Goal: Task Accomplishment & Management: Use online tool/utility

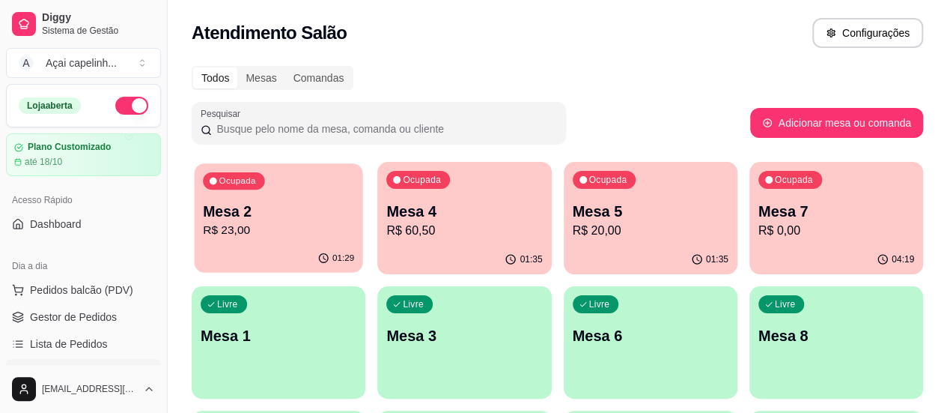
click at [291, 222] on p "R$ 23,00" at bounding box center [278, 230] width 151 height 17
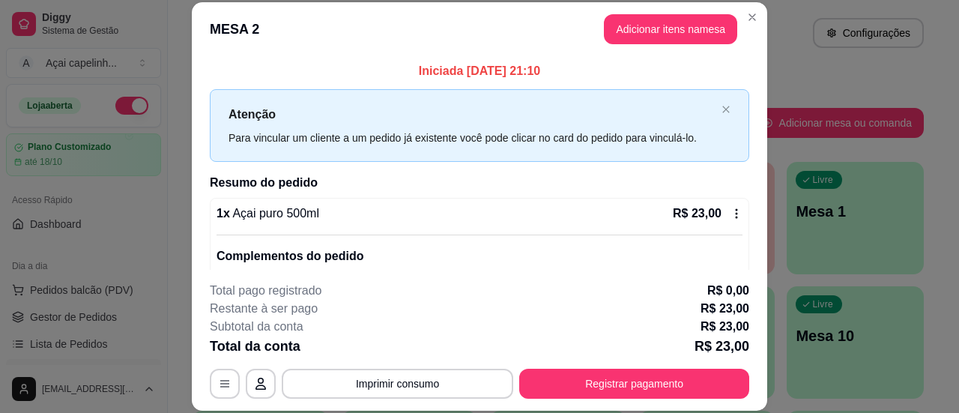
scroll to position [46, 0]
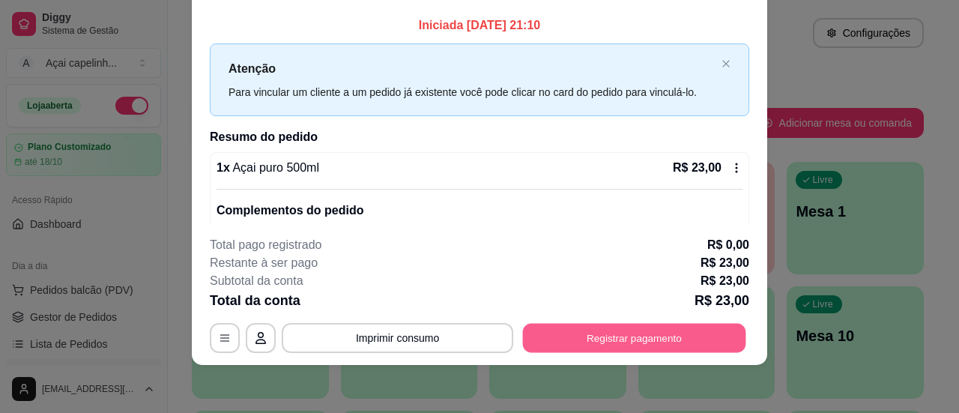
click at [646, 336] on button "Registrar pagamento" at bounding box center [634, 338] width 223 height 29
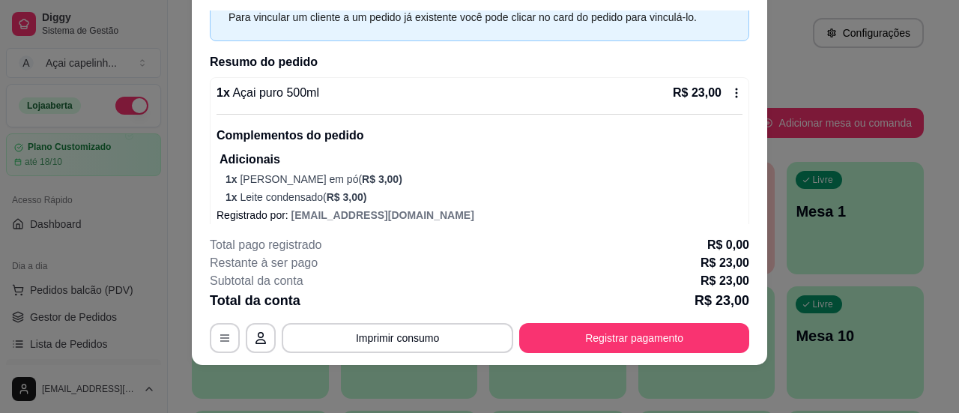
scroll to position [87, 0]
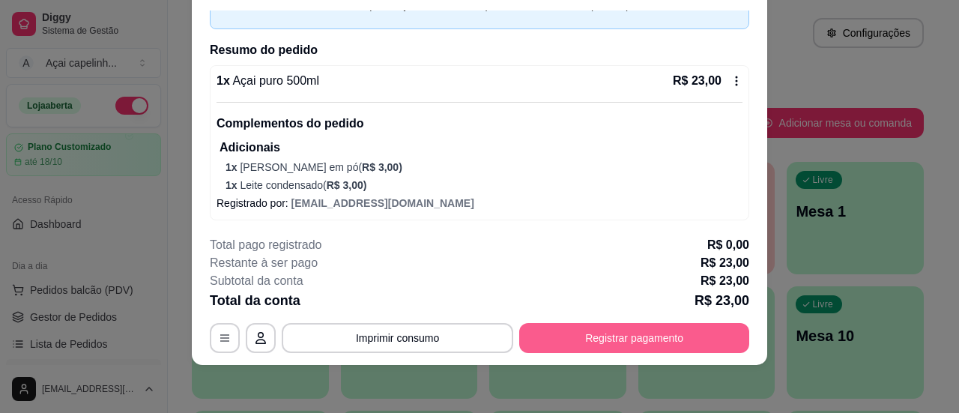
click at [601, 339] on button "Registrar pagamento" at bounding box center [634, 338] width 230 height 30
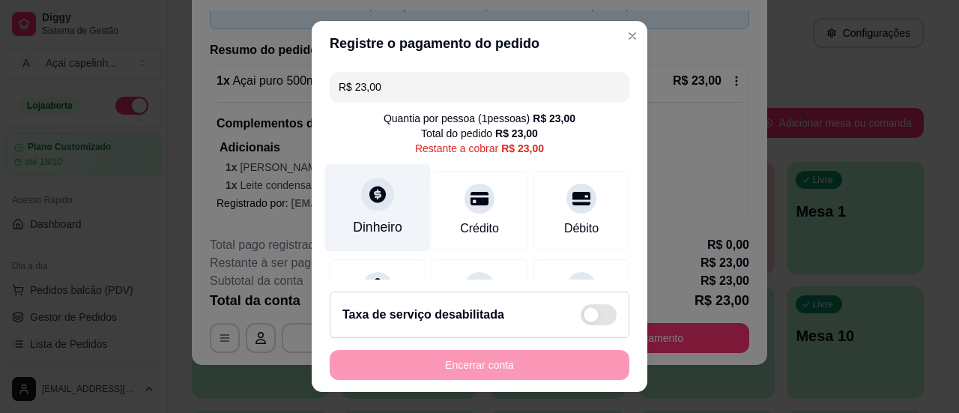
click at [372, 208] on div at bounding box center [377, 194] width 33 height 33
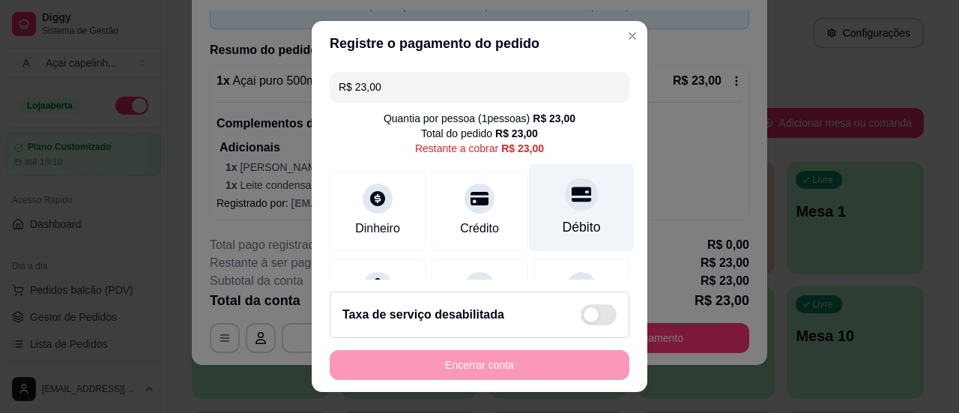
click at [571, 197] on icon at bounding box center [580, 193] width 19 height 15
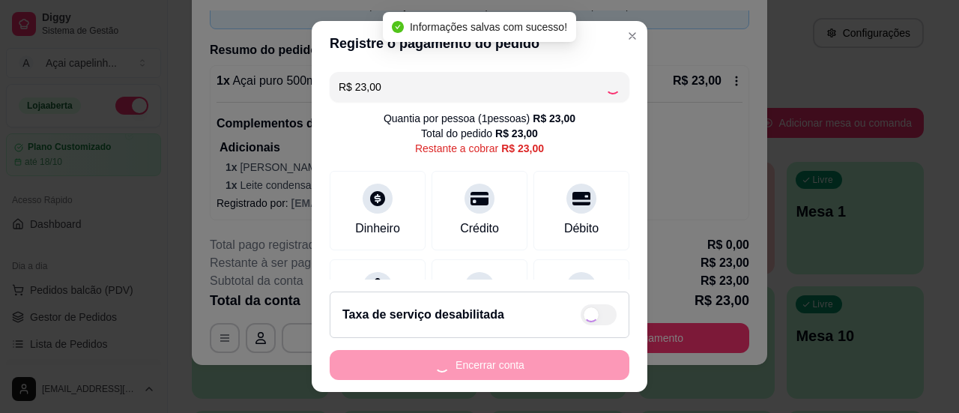
type input "R$ 0,00"
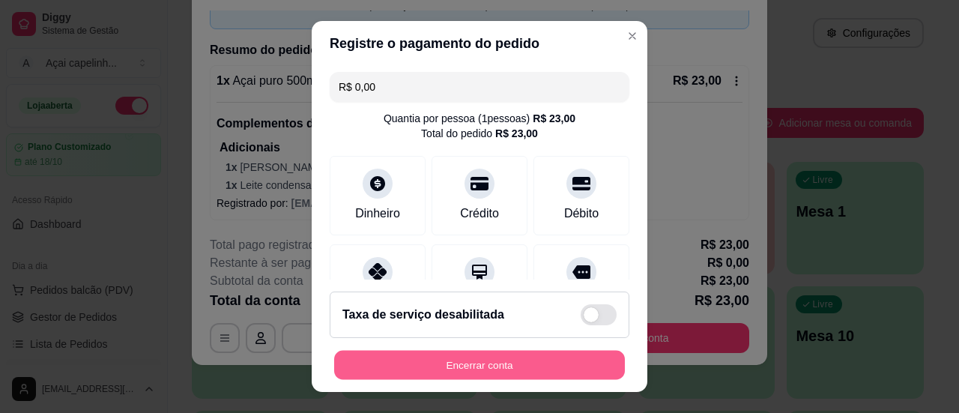
click at [474, 368] on button "Encerrar conta" at bounding box center [479, 365] width 291 height 29
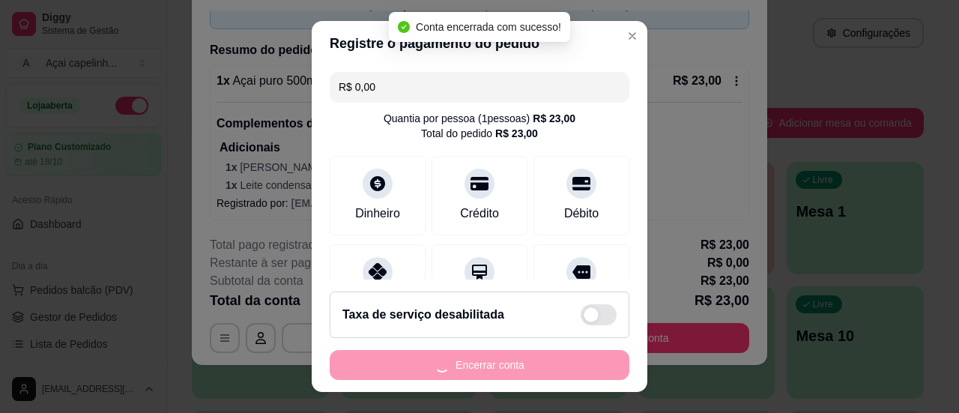
scroll to position [0, 0]
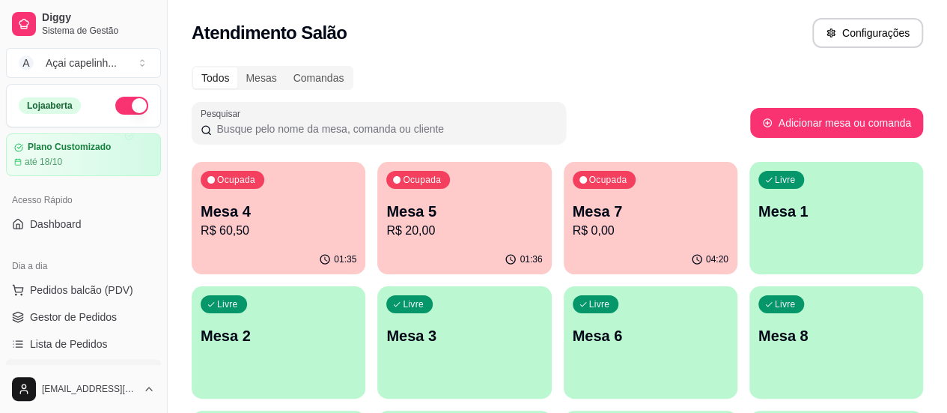
click at [263, 240] on div "Ocupada Mesa 4 R$ 60,50" at bounding box center [279, 203] width 174 height 83
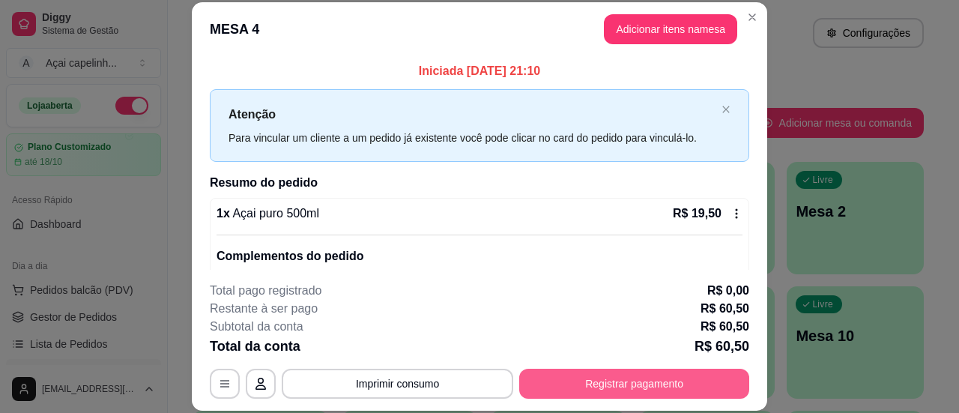
click at [643, 386] on button "Registrar pagamento" at bounding box center [634, 383] width 230 height 30
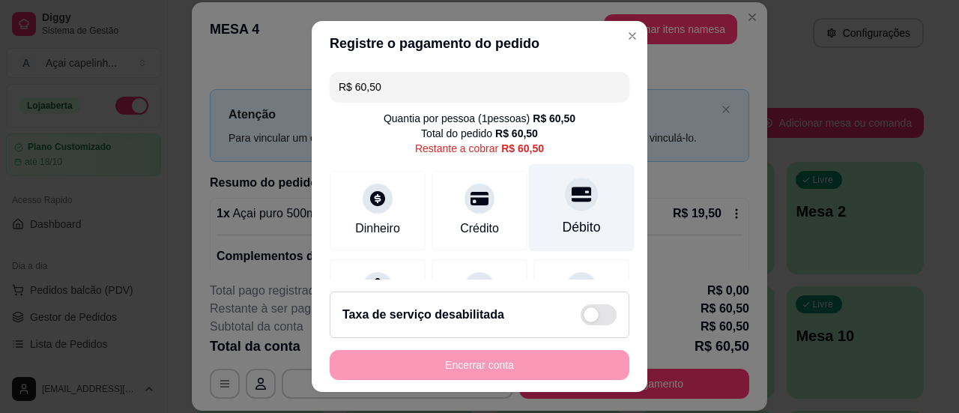
click at [571, 191] on icon at bounding box center [580, 193] width 19 height 15
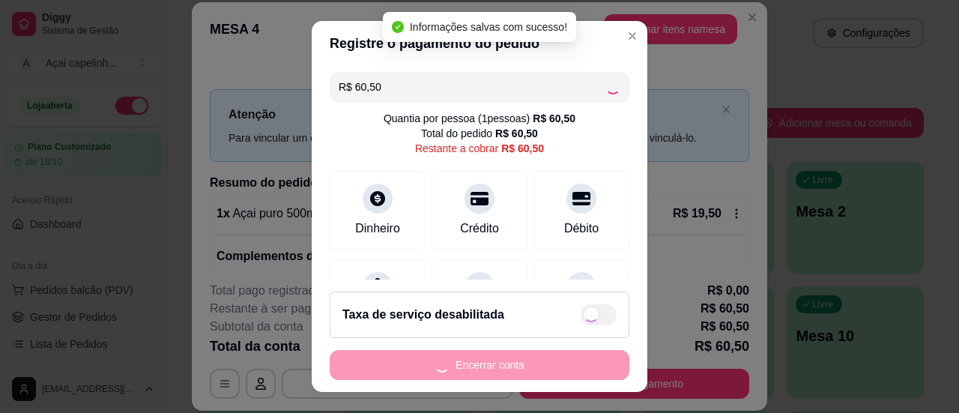
type input "R$ 0,00"
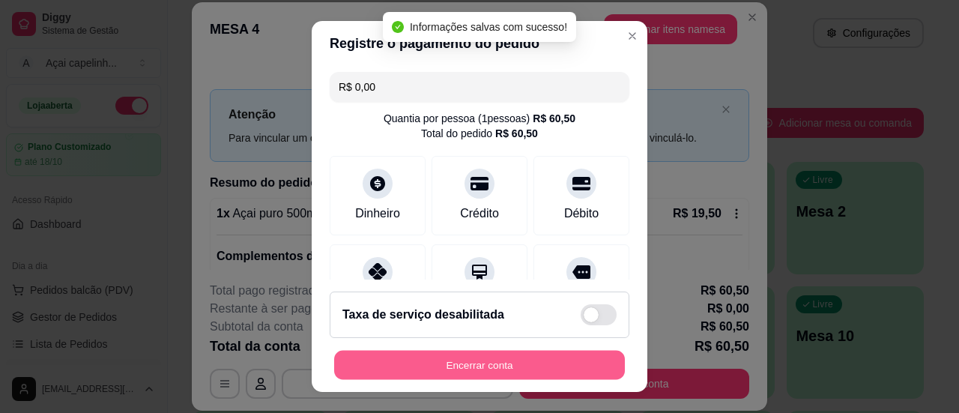
click at [559, 363] on button "Encerrar conta" at bounding box center [479, 365] width 291 height 29
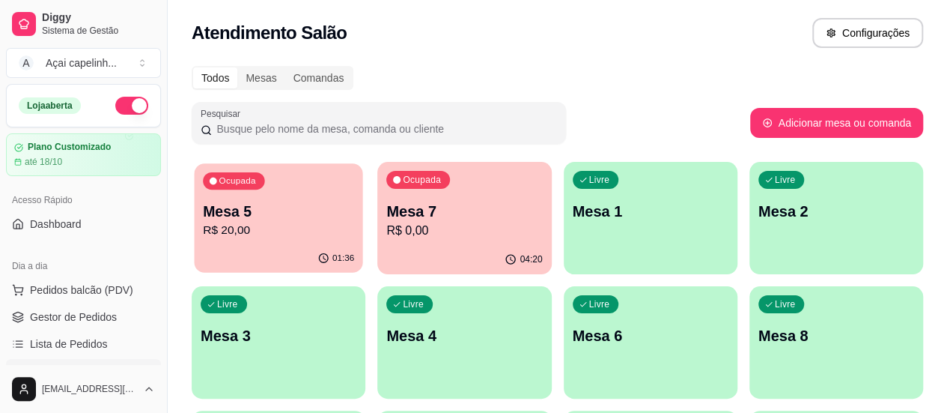
click at [273, 238] on p "R$ 20,00" at bounding box center [278, 230] width 151 height 17
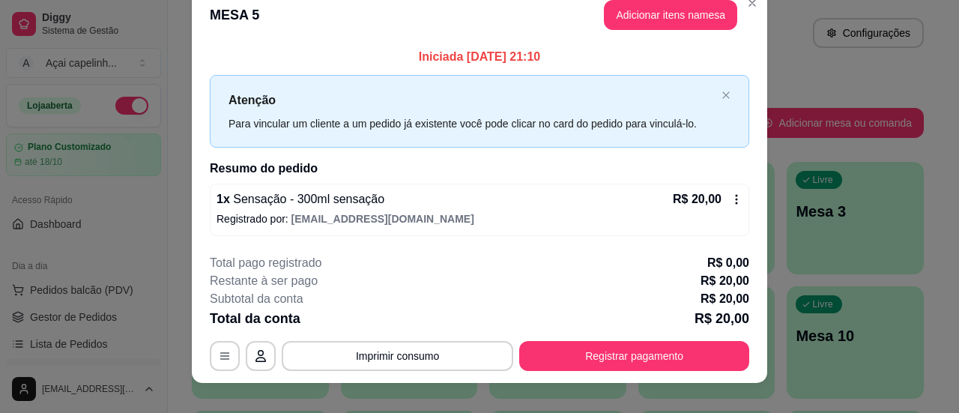
scroll to position [38, 0]
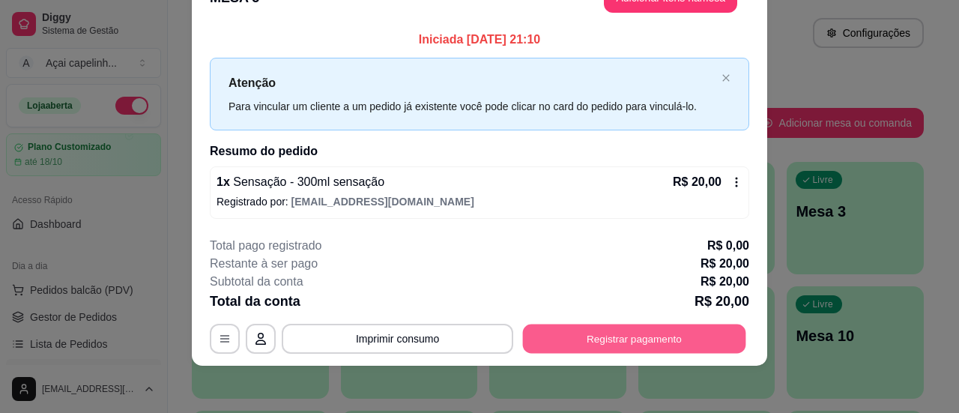
click at [604, 342] on button "Registrar pagamento" at bounding box center [634, 338] width 223 height 29
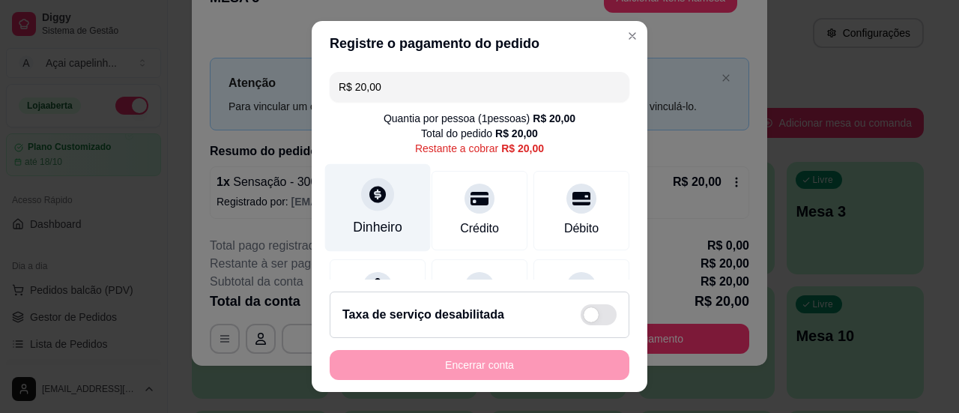
click at [371, 212] on div "Dinheiro" at bounding box center [378, 207] width 106 height 88
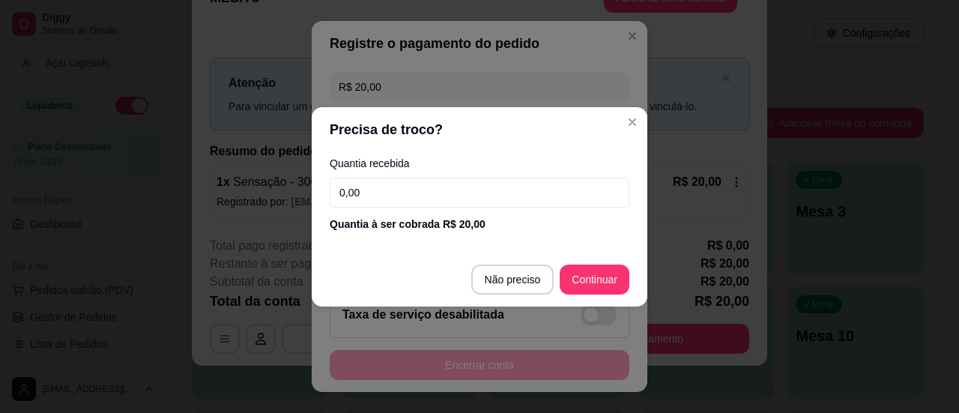
click at [358, 192] on input "0,00" at bounding box center [480, 193] width 300 height 30
type input "20,00"
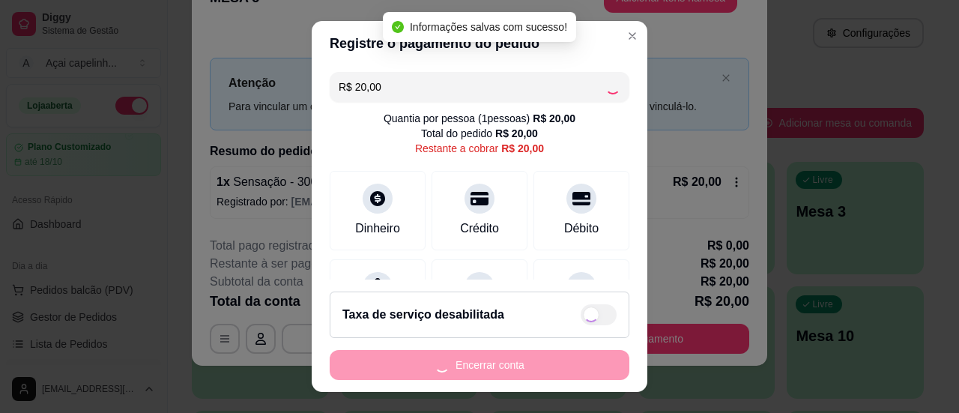
type input "R$ 0,00"
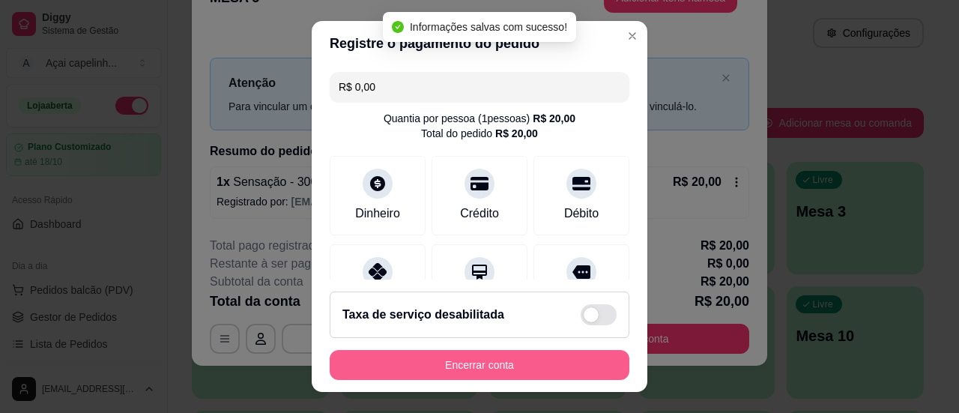
click at [535, 362] on button "Encerrar conta" at bounding box center [480, 365] width 300 height 30
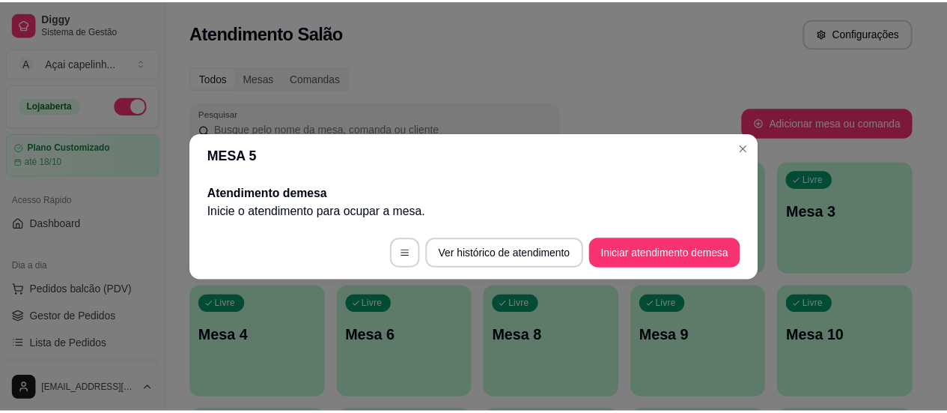
scroll to position [0, 0]
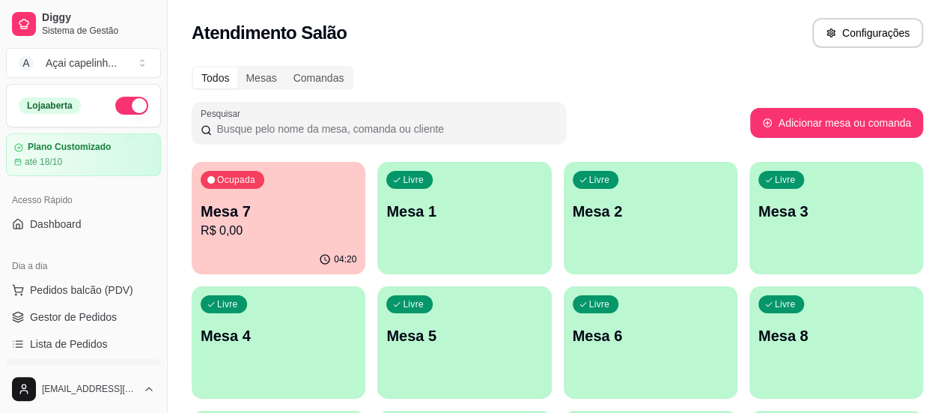
click at [246, 214] on p "Mesa 7" at bounding box center [279, 211] width 156 height 21
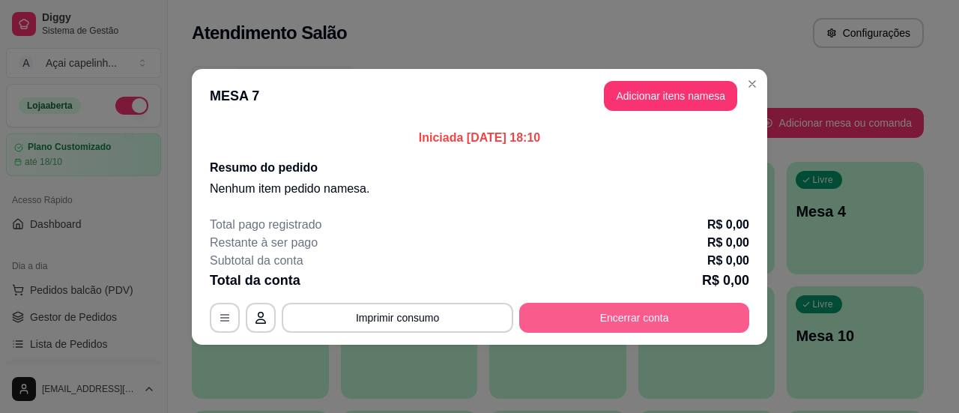
click at [668, 315] on button "Encerrar conta" at bounding box center [634, 318] width 230 height 30
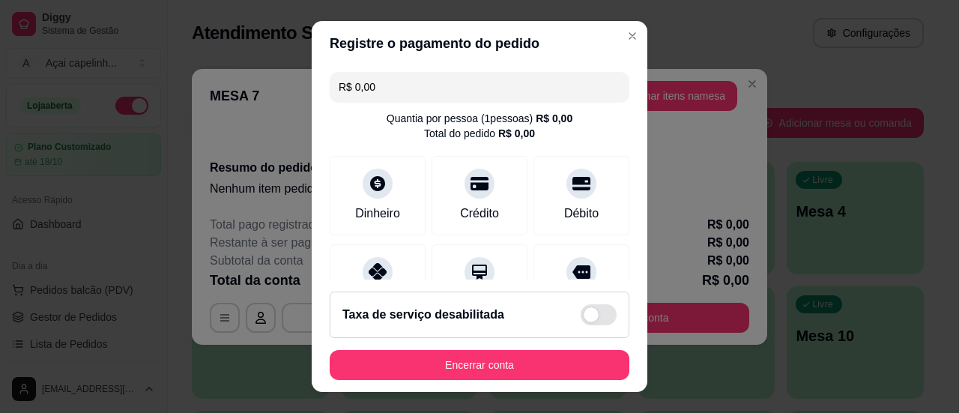
click at [514, 381] on footer "Taxa de serviço desabilitada Encerrar conta" at bounding box center [480, 335] width 336 height 112
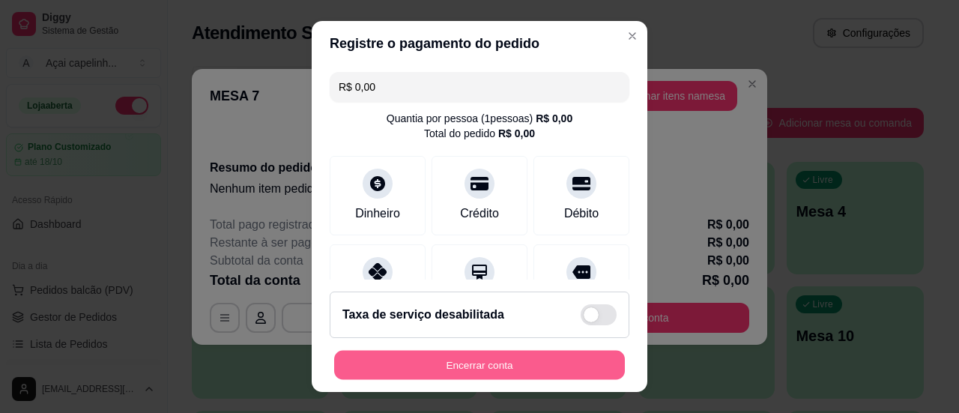
click at [514, 370] on button "Encerrar conta" at bounding box center [479, 365] width 291 height 29
